Goal: Information Seeking & Learning: Learn about a topic

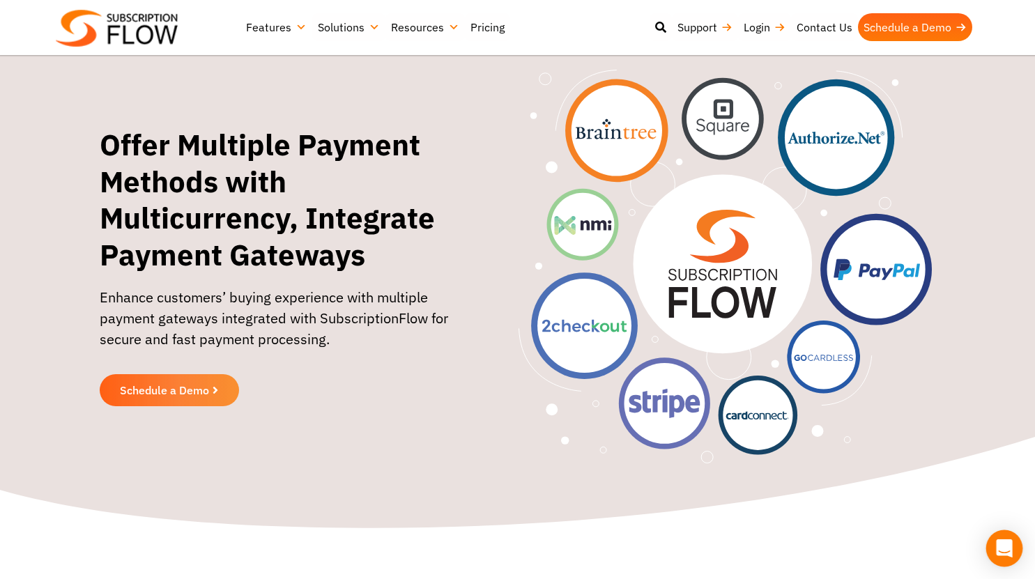
click at [1009, 552] on icon "Open Intercom Messenger" at bounding box center [1004, 548] width 16 height 18
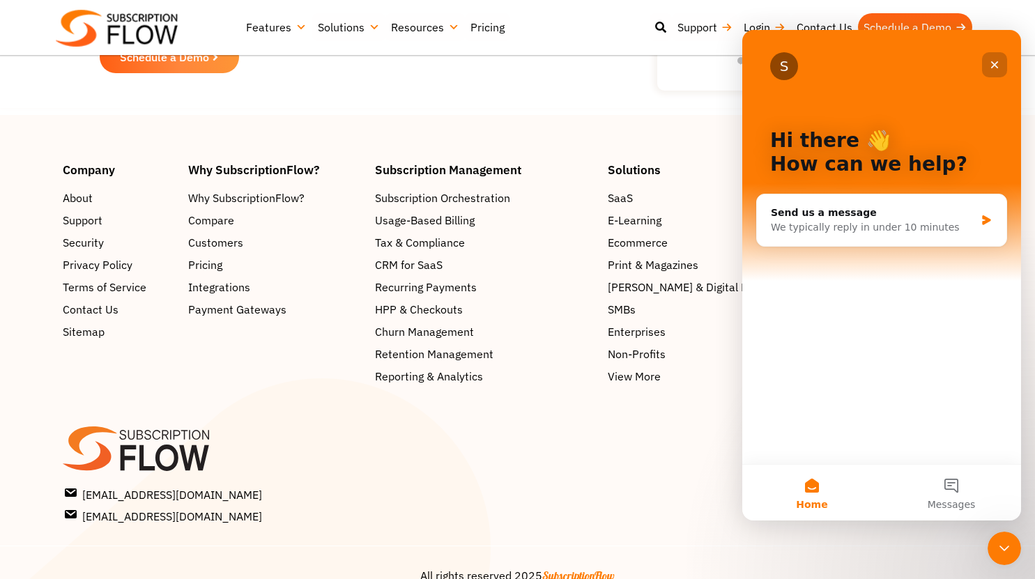
click at [994, 67] on icon "Close" at bounding box center [994, 64] width 11 height 11
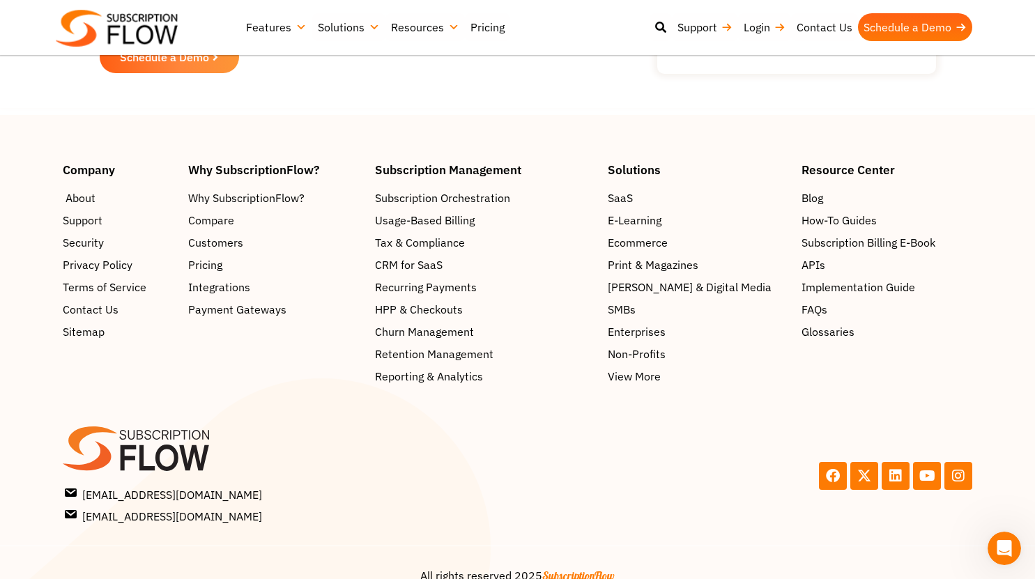
click at [76, 190] on span "About" at bounding box center [80, 198] width 30 height 17
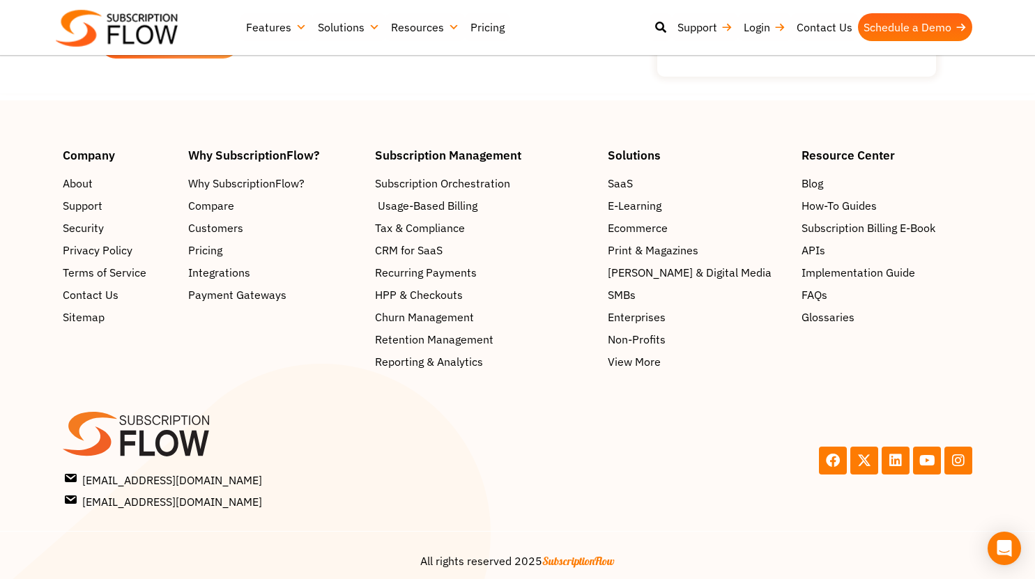
scroll to position [2290, 0]
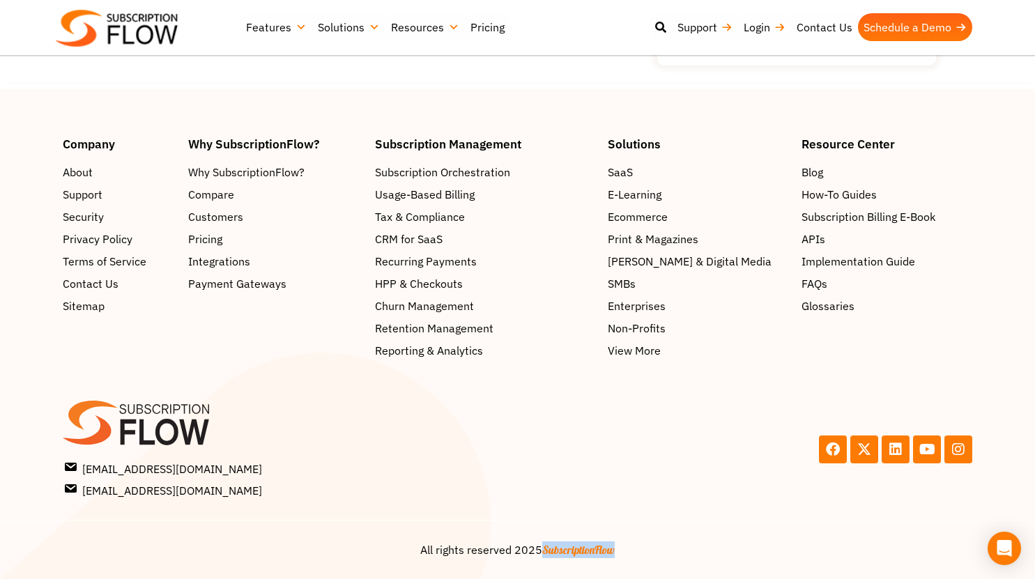
drag, startPoint x: 543, startPoint y: 551, endPoint x: 615, endPoint y: 543, distance: 72.9
click at [615, 543] on center "All rights reserved 2025 SubscriptionFlow" at bounding box center [517, 549] width 909 height 17
click at [629, 470] on div "Facebook X-twitter Linkedin Youtube Instagram" at bounding box center [749, 450] width 462 height 112
click at [490, 29] on link "Pricing" at bounding box center [487, 27] width 45 height 28
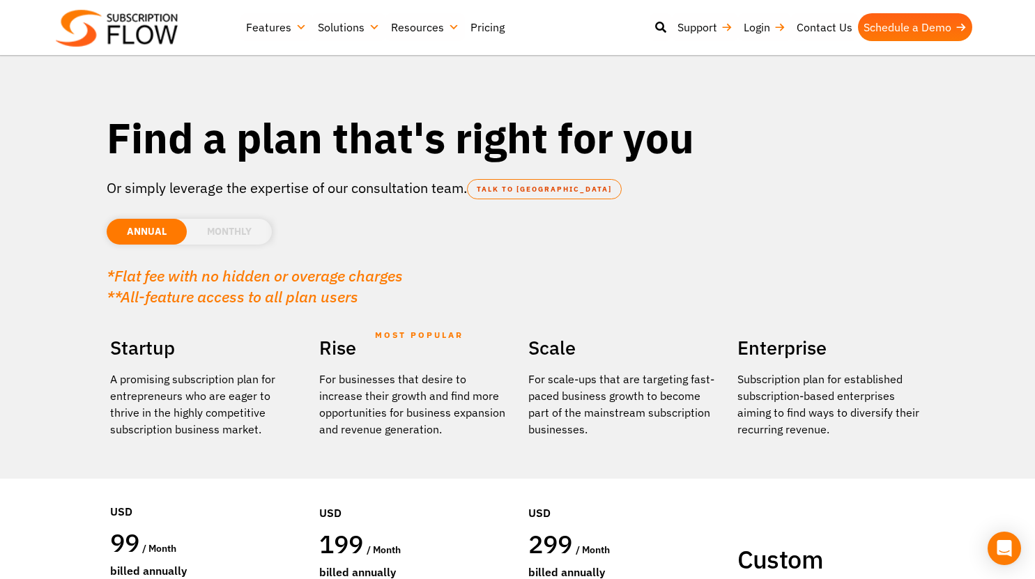
click at [238, 233] on li "MONTHLY" at bounding box center [229, 232] width 85 height 26
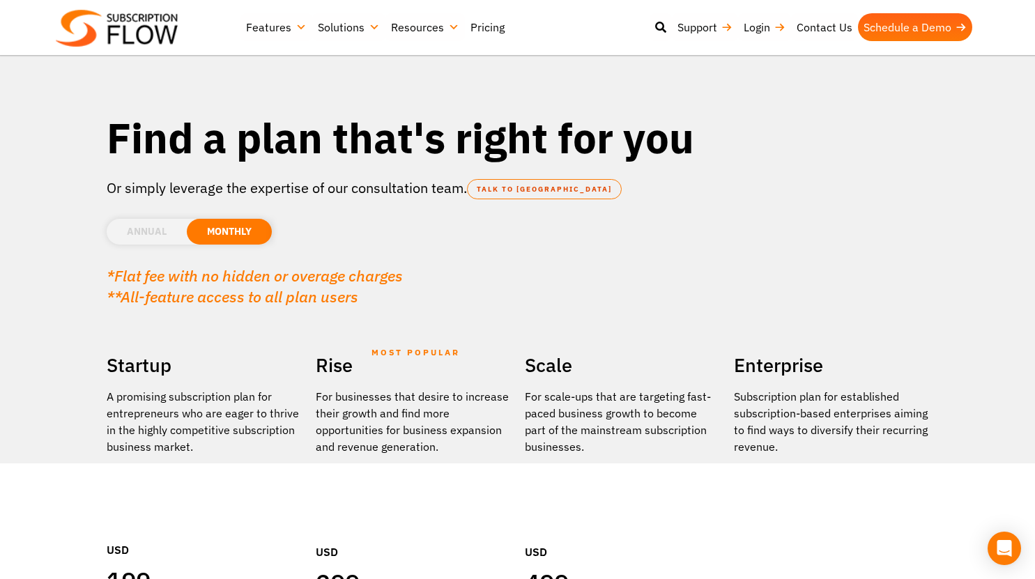
click at [139, 231] on li "ANNUAL" at bounding box center [147, 232] width 80 height 26
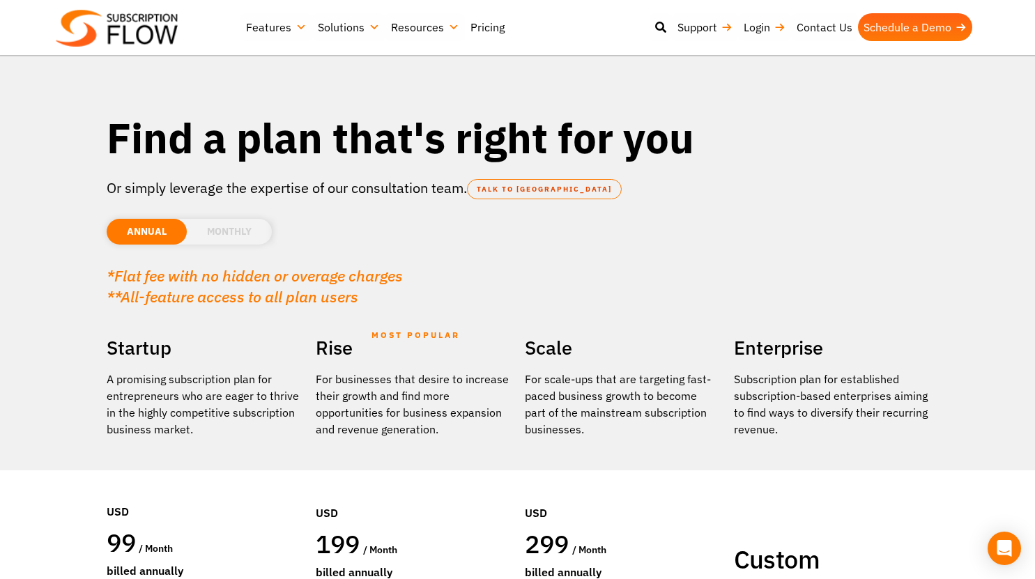
click at [226, 232] on li "MONTHLY" at bounding box center [229, 232] width 85 height 26
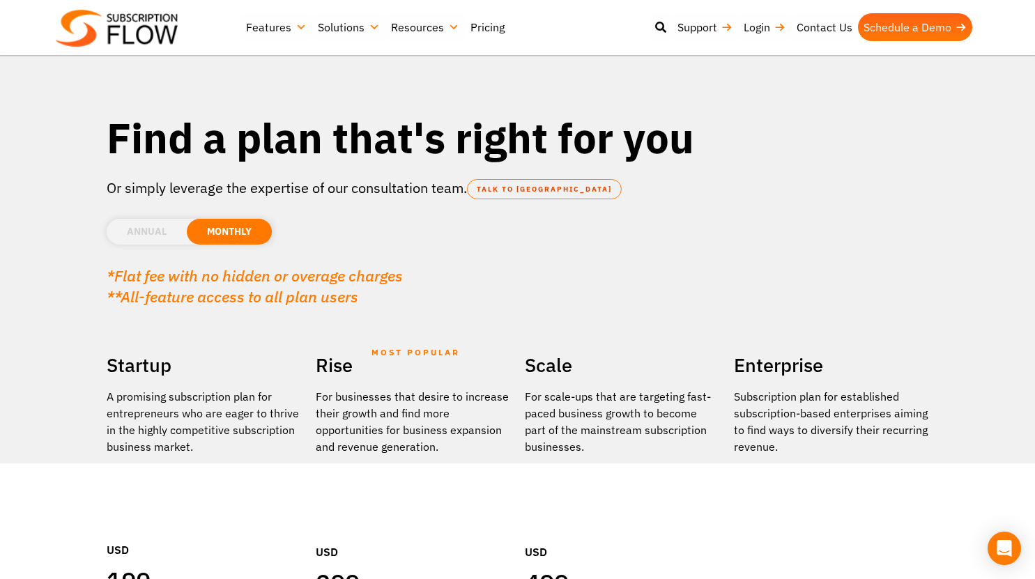
click at [153, 226] on li "ANNUAL" at bounding box center [147, 232] width 80 height 26
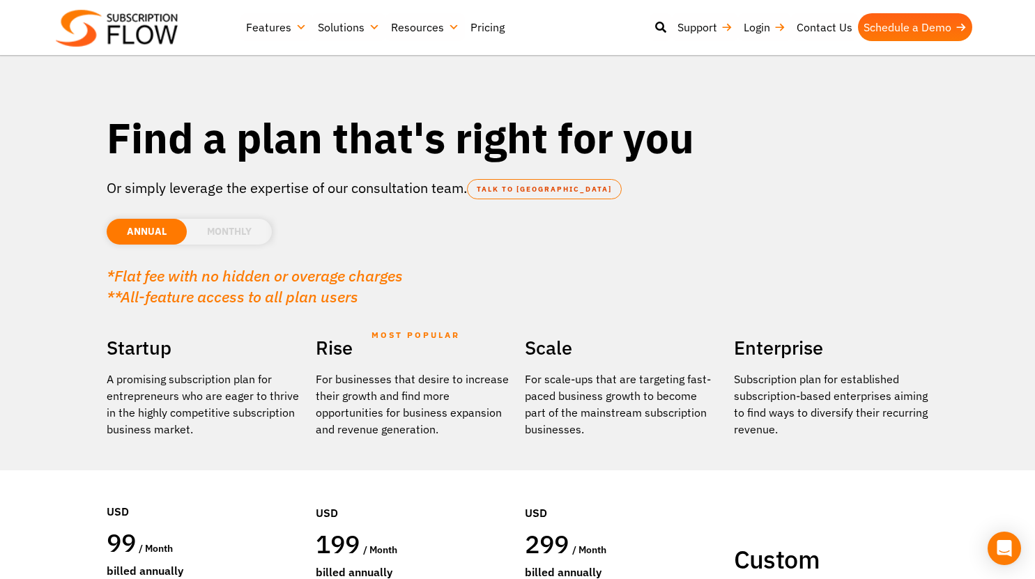
click at [253, 218] on div "ANNUAL MONTHLY USD EUR GPB AUD CAD" at bounding box center [518, 225] width 822 height 54
click at [247, 233] on li "MONTHLY" at bounding box center [229, 232] width 85 height 26
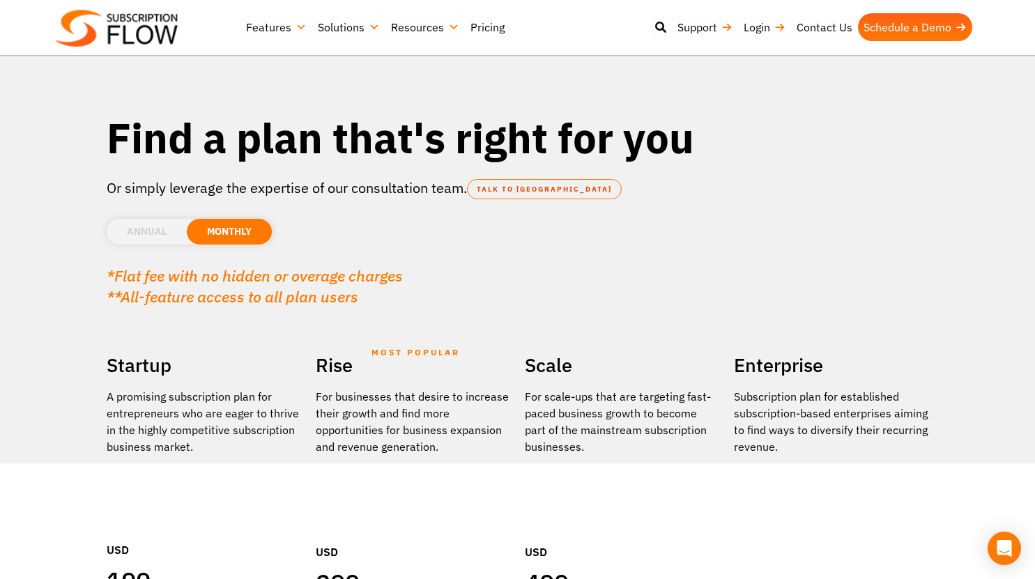
click at [140, 229] on li "ANNUAL" at bounding box center [147, 232] width 80 height 26
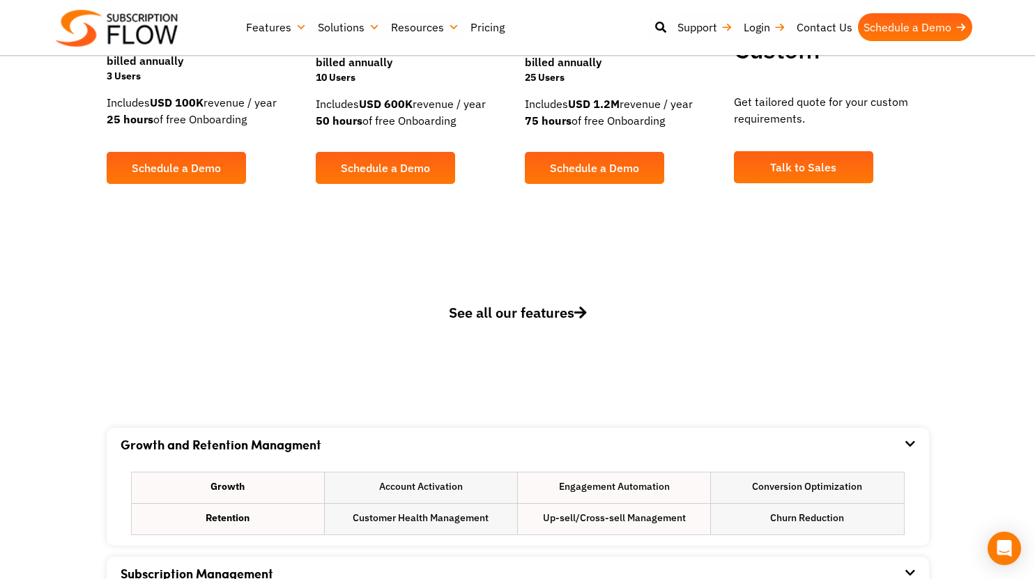
scroll to position [743, 0]
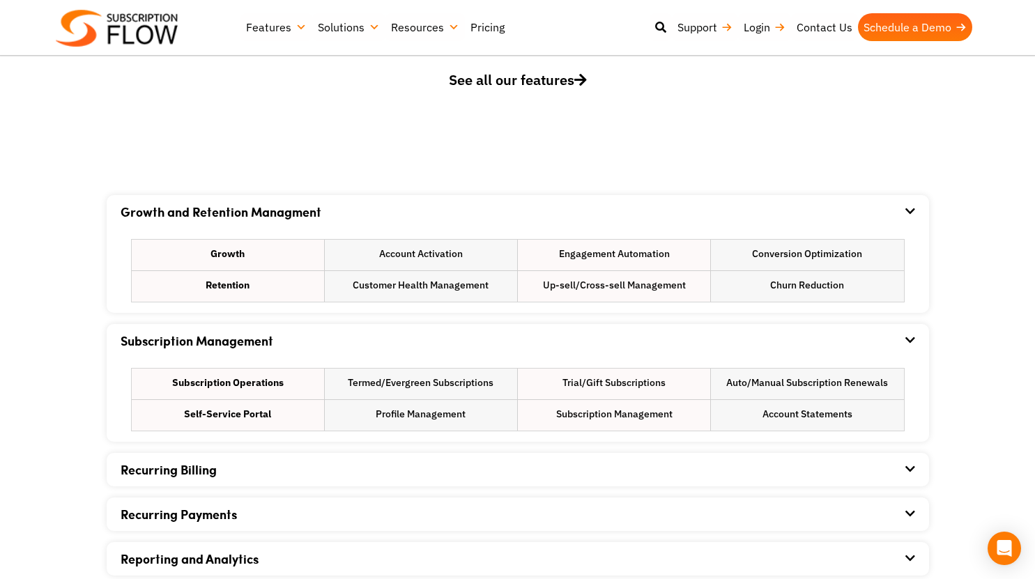
click at [179, 470] on link "Recurring Billing" at bounding box center [169, 470] width 96 height 18
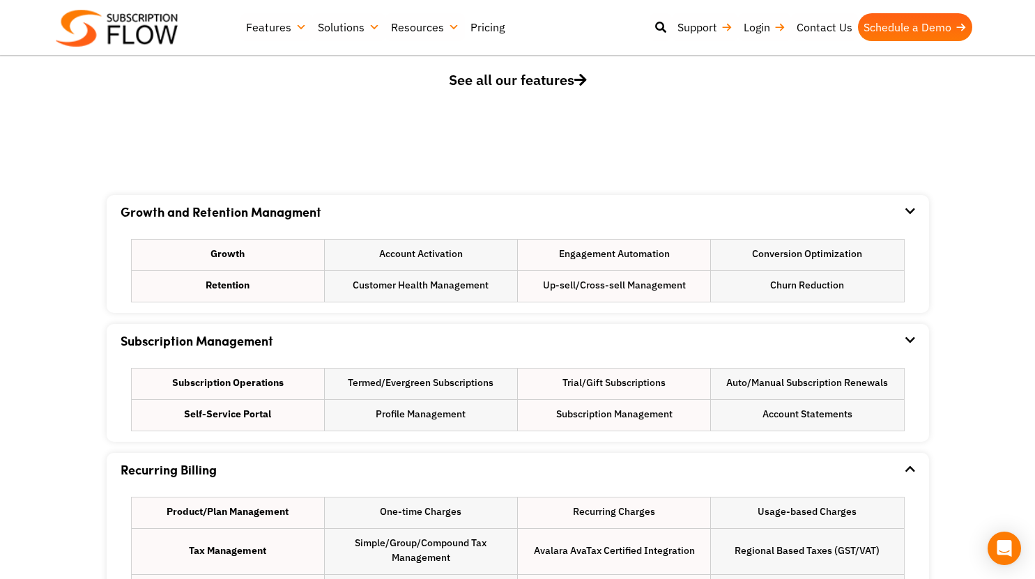
click at [162, 206] on link "Growth and Retention Managment" at bounding box center [221, 212] width 201 height 18
click at [315, 344] on div "Subscription Management" at bounding box center [518, 340] width 794 height 33
click at [904, 341] on icon at bounding box center [909, 339] width 11 height 11
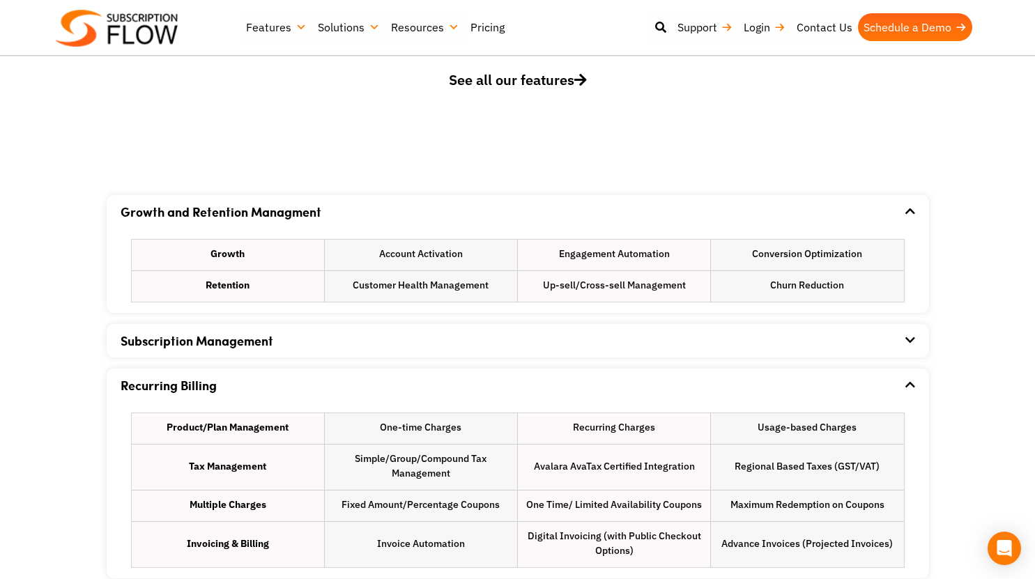
click at [912, 214] on icon at bounding box center [909, 211] width 11 height 11
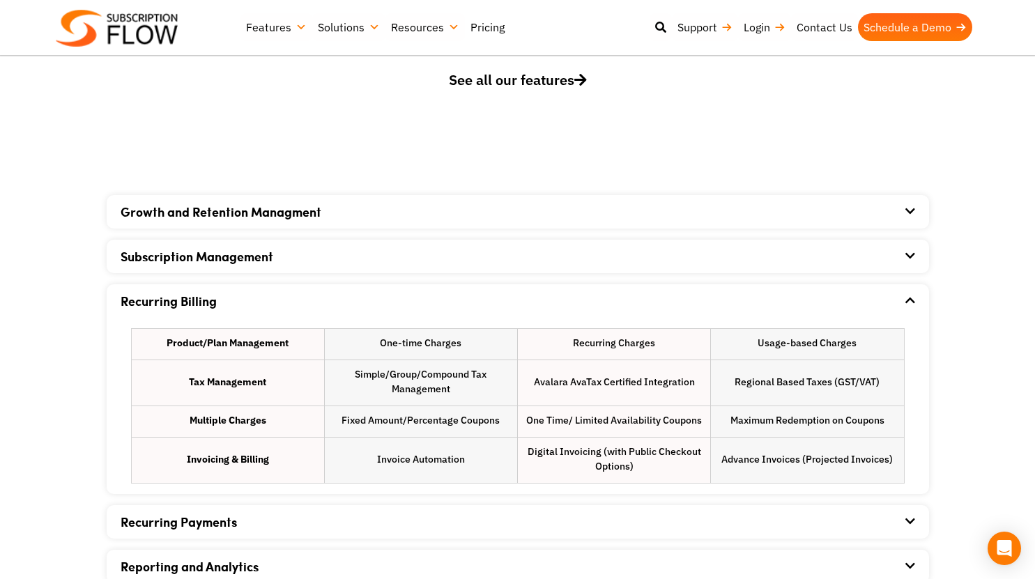
click at [917, 297] on div "Recurring Billing Product/Plan Management One-time Charges Recurring Charges Us…" at bounding box center [518, 389] width 822 height 210
click at [911, 300] on icon at bounding box center [909, 300] width 11 height 11
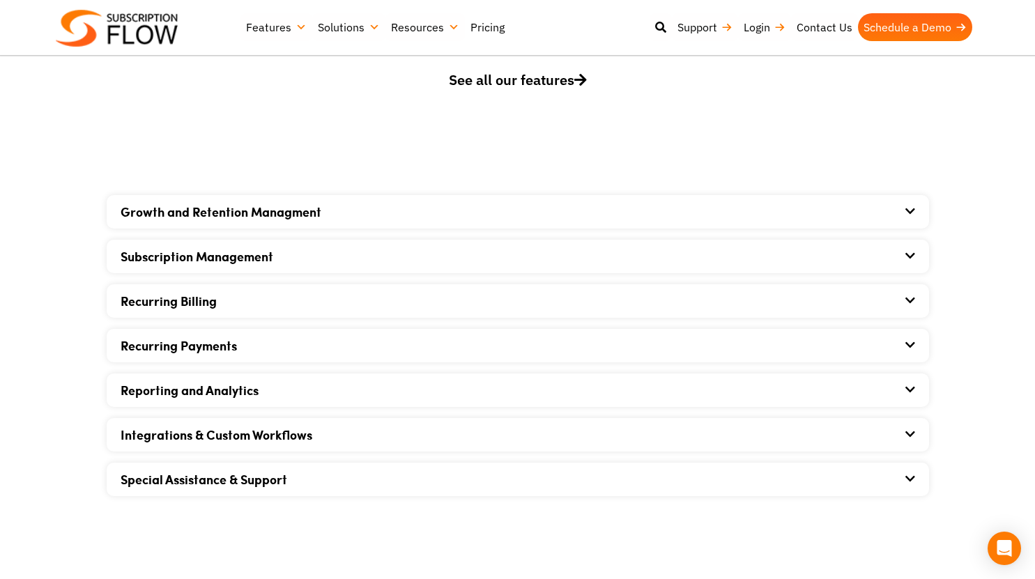
click at [910, 342] on icon at bounding box center [910, 344] width 10 height 11
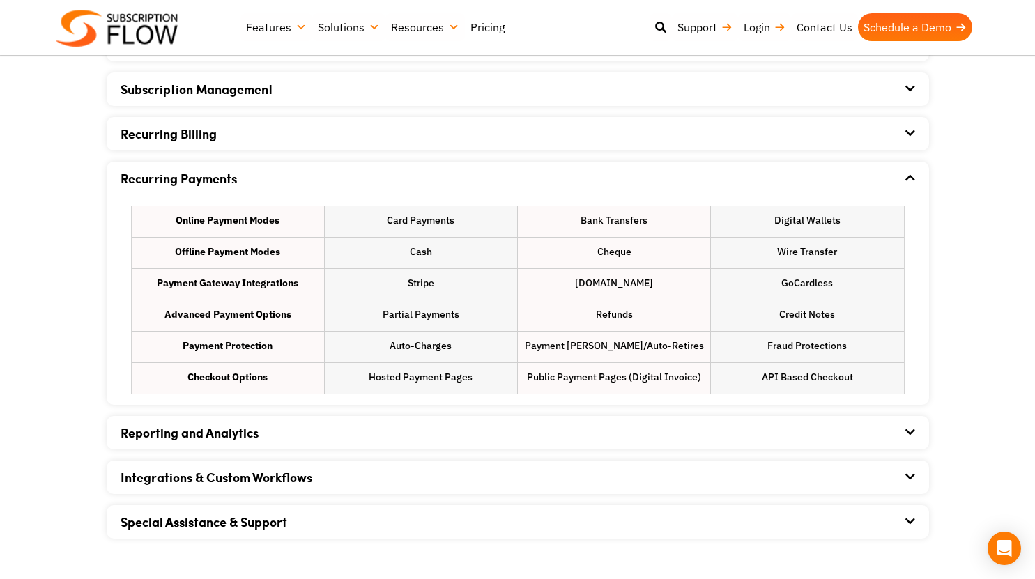
scroll to position [906, 0]
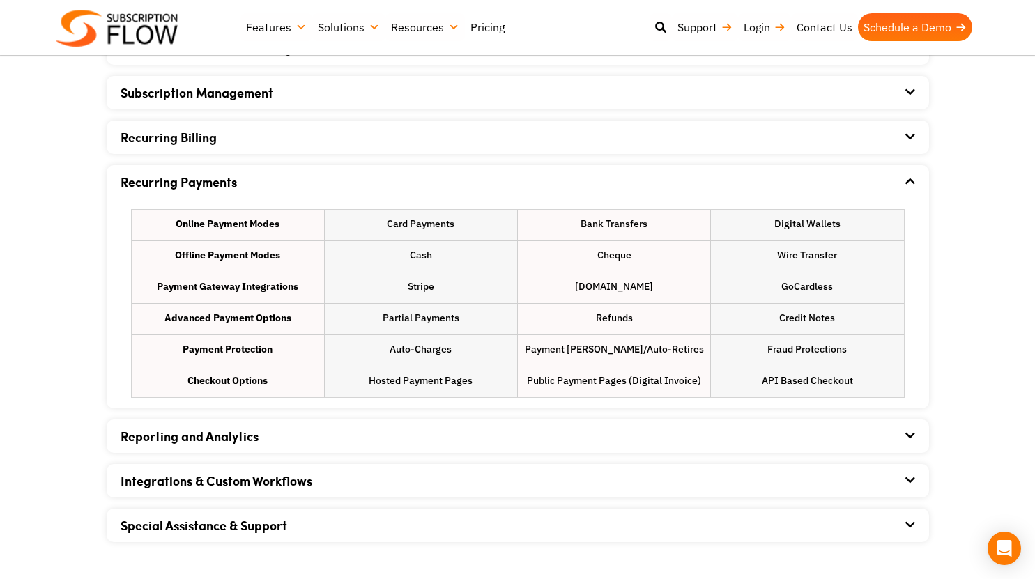
click at [238, 443] on link "Reporting and Analytics" at bounding box center [190, 436] width 138 height 18
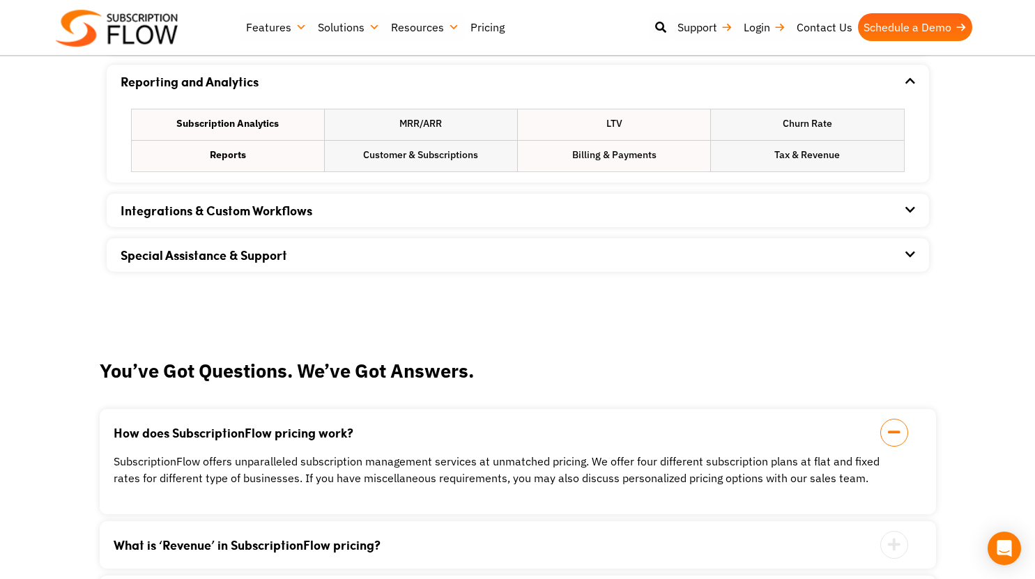
scroll to position [1278, 0]
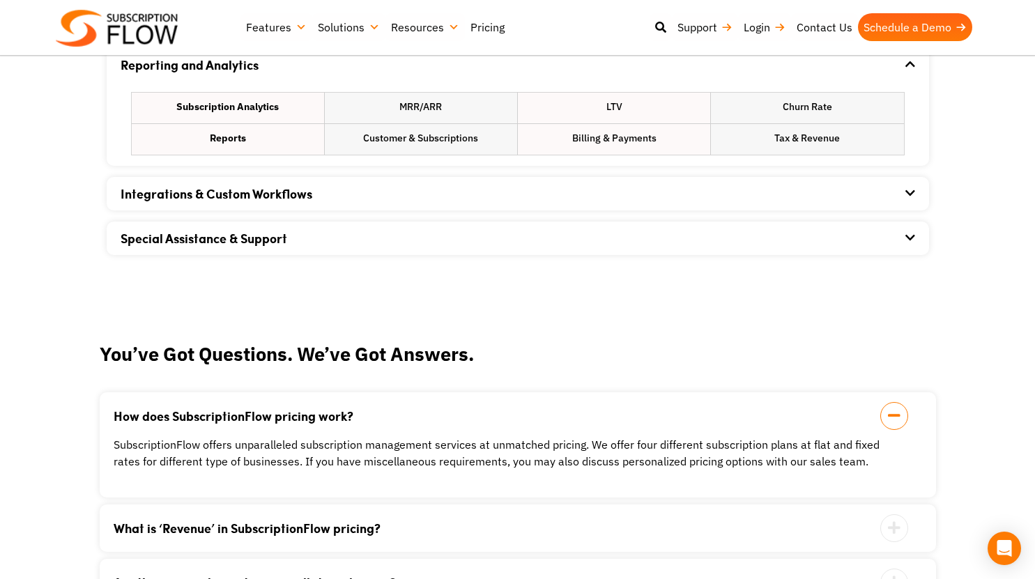
click at [265, 196] on link "Integrations & Custom Workflows" at bounding box center [217, 194] width 192 height 18
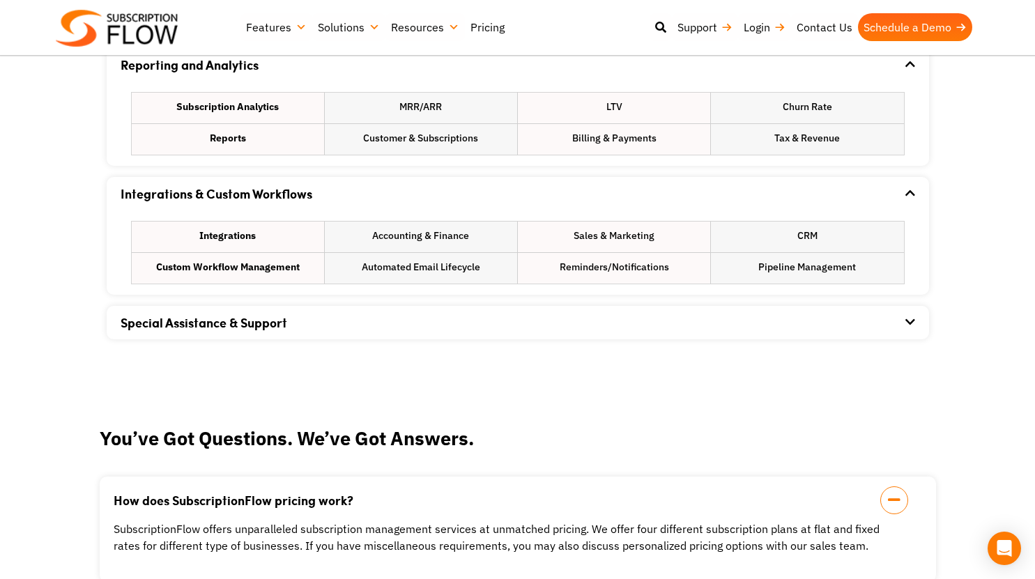
click at [254, 324] on link "Special Assistance & Support" at bounding box center [204, 323] width 167 height 18
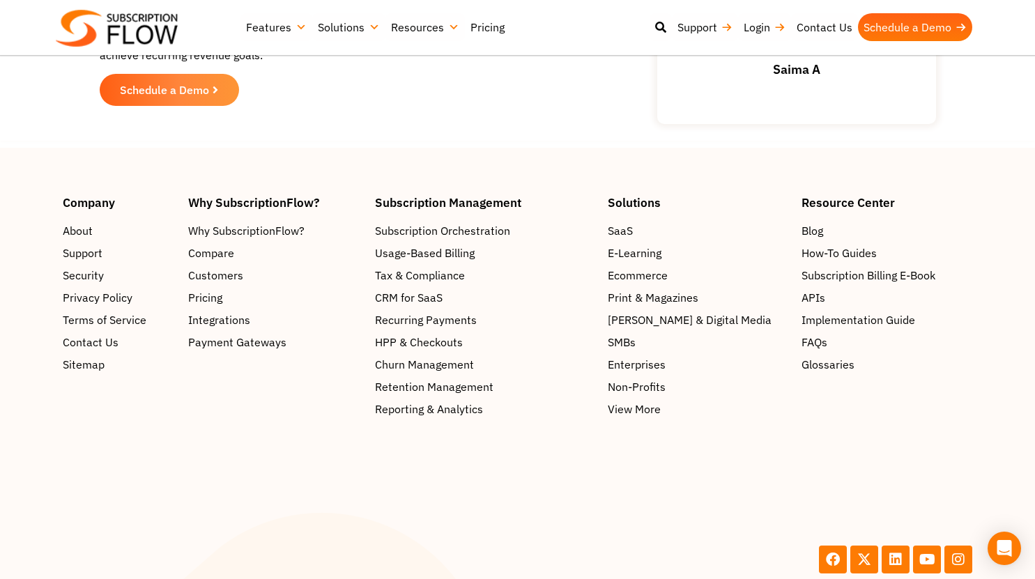
scroll to position [2540, 0]
